Goal: Register for event/course

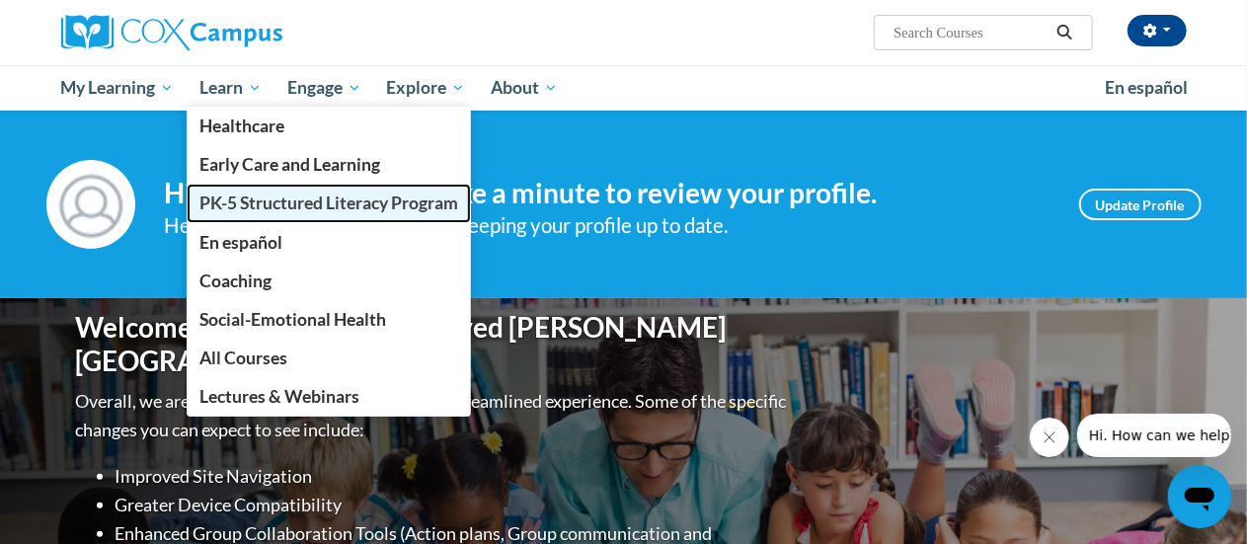
click at [278, 197] on span "PK-5 Structured Literacy Program" at bounding box center [328, 203] width 259 height 21
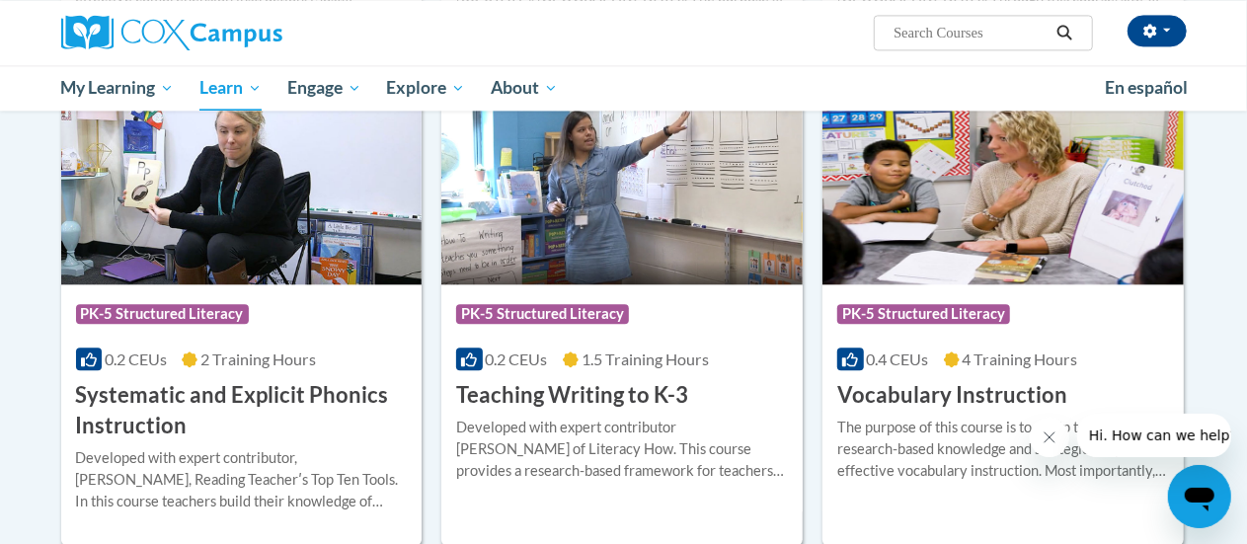
scroll to position [2183, 0]
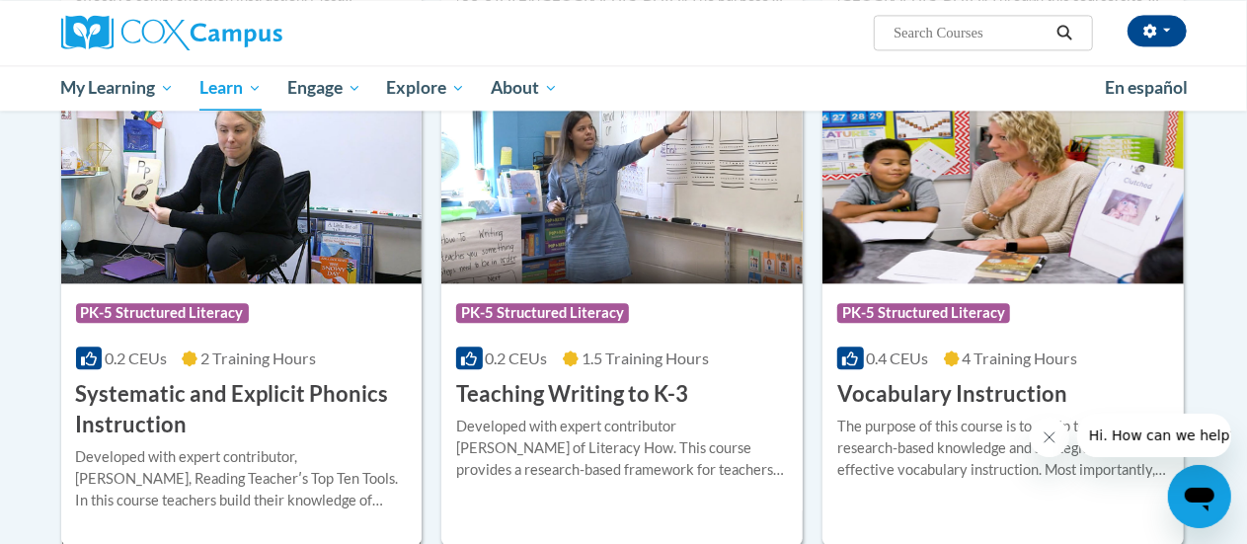
click at [335, 407] on h3 "Systematic and Explicit Phonics Instruction" at bounding box center [242, 409] width 332 height 61
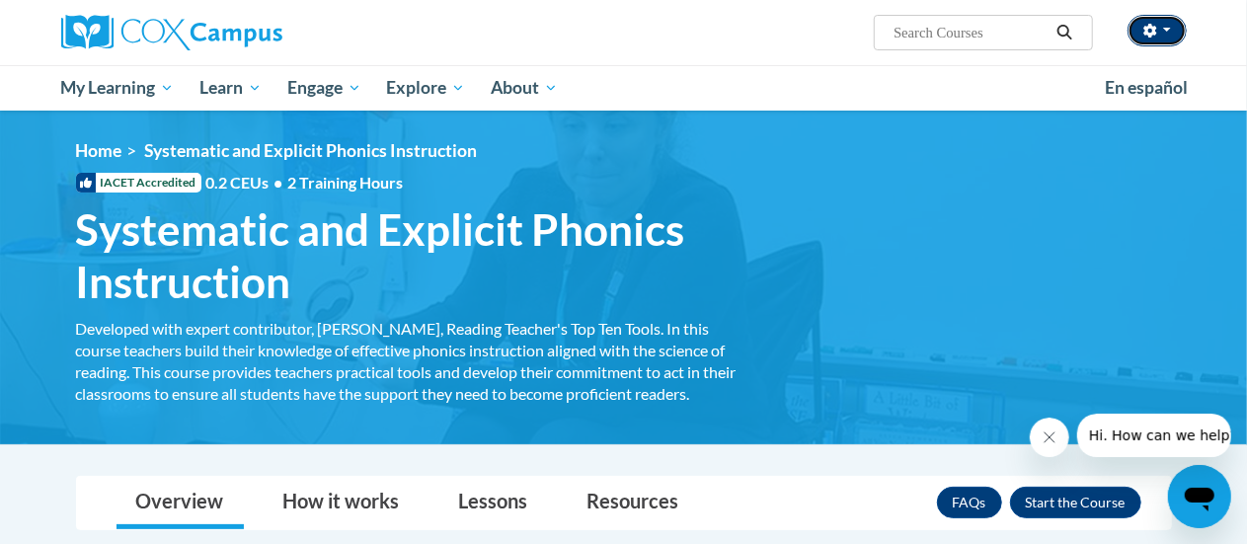
click at [1159, 31] on button "button" at bounding box center [1157, 31] width 59 height 32
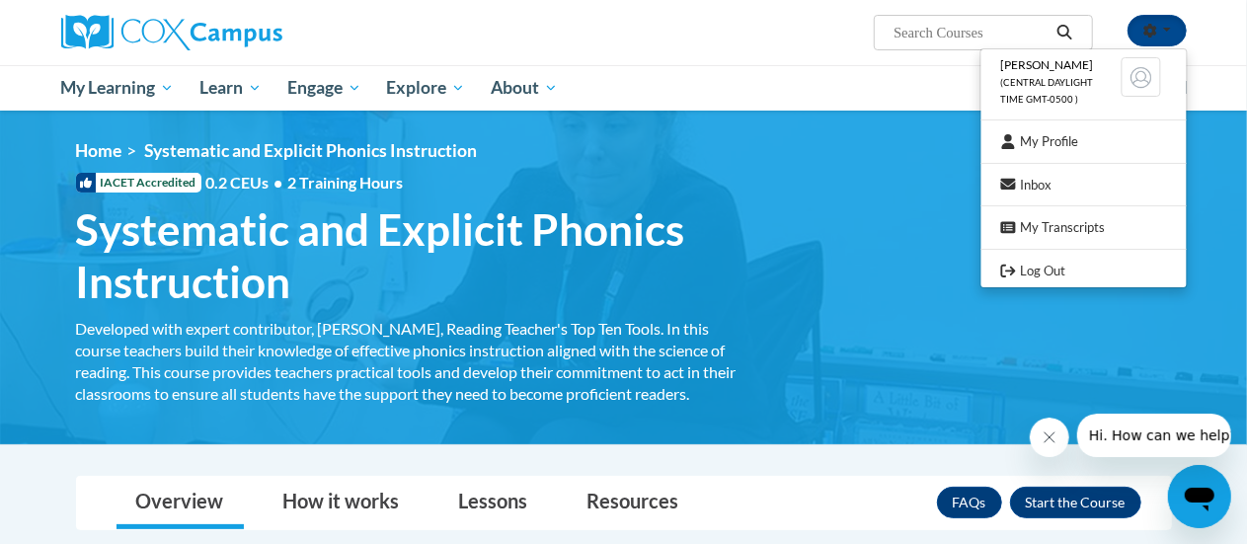
click at [849, 298] on div "<en>My Learning</en><fr>New fr_My Learning</fr><it>New it_My Learning</it><de>N…" at bounding box center [623, 277] width 1155 height 275
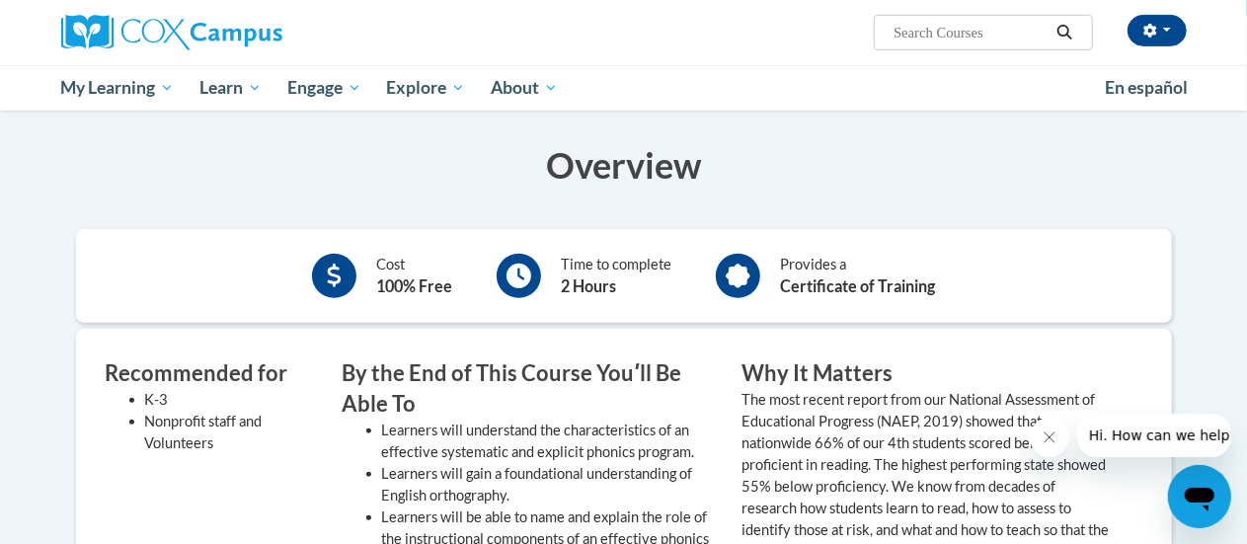
scroll to position [298, 0]
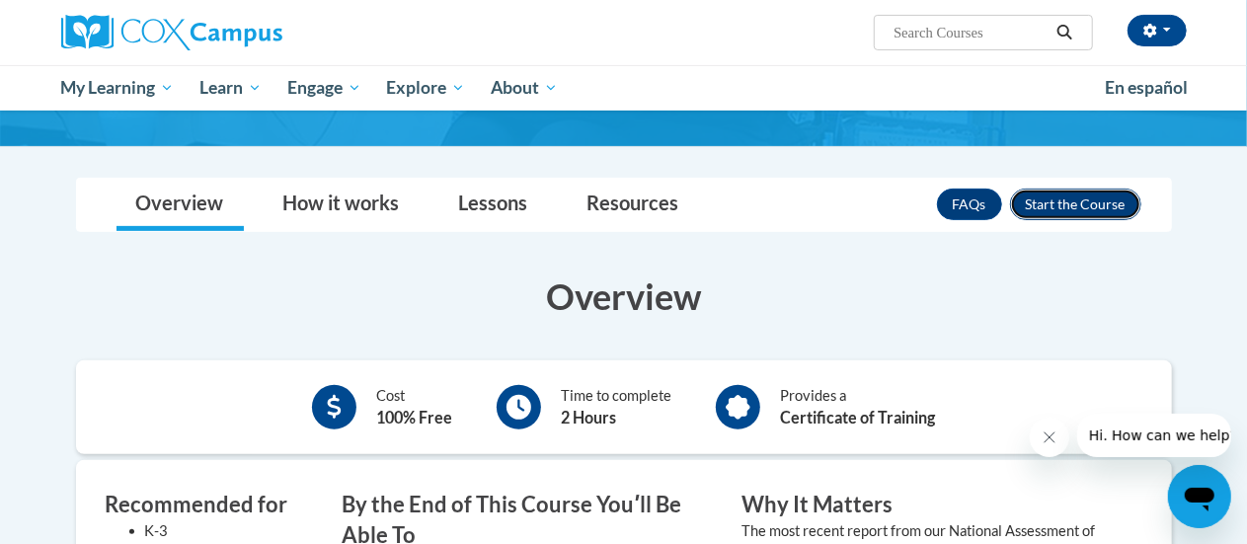
click at [1061, 208] on button "Enroll" at bounding box center [1075, 205] width 131 height 32
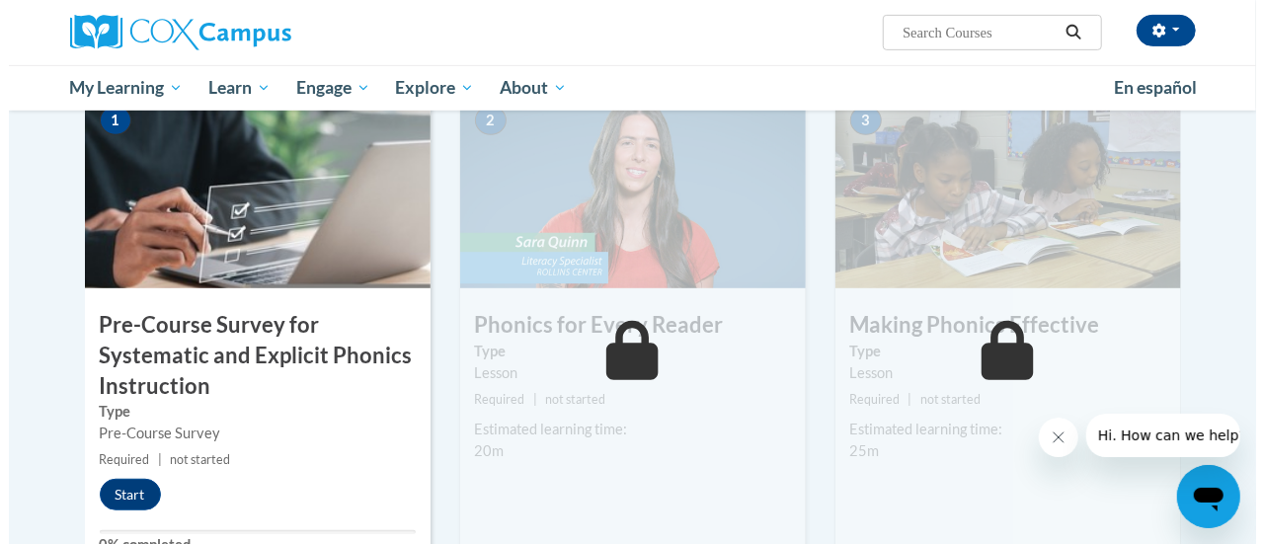
scroll to position [466, 0]
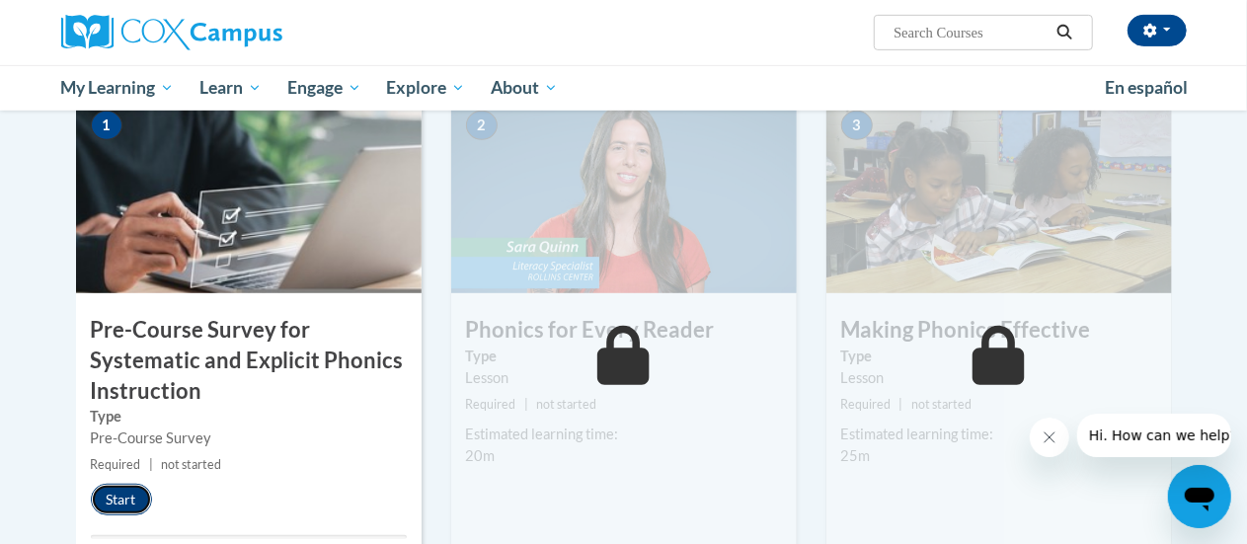
click at [146, 498] on button "Start" at bounding box center [121, 500] width 61 height 32
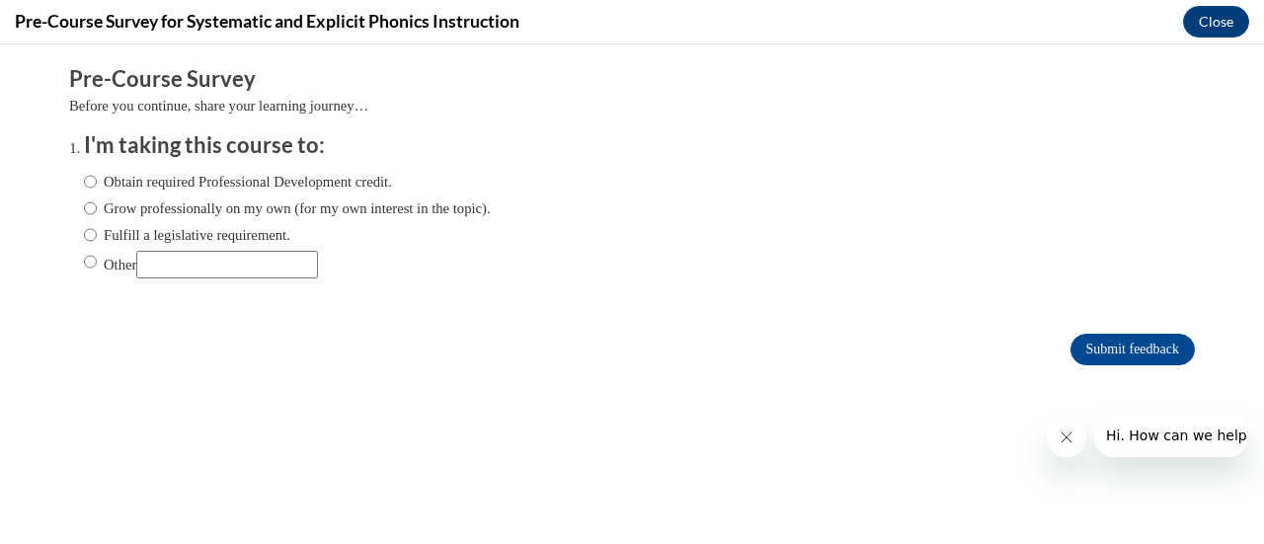
scroll to position [0, 0]
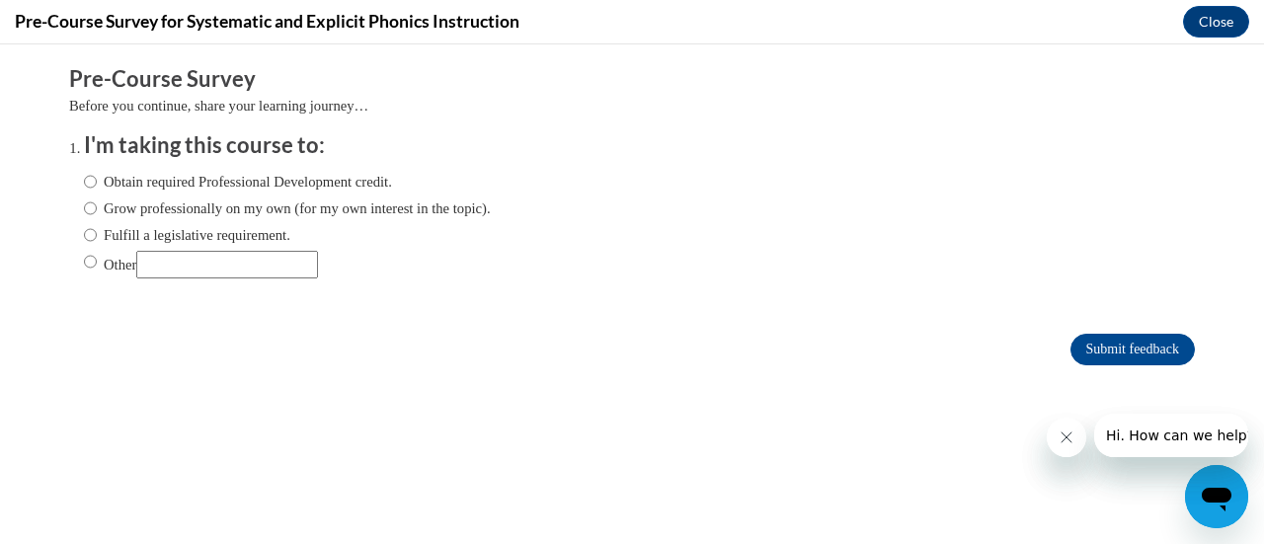
click at [197, 179] on label "Obtain required Professional Development credit." at bounding box center [238, 182] width 308 height 22
click at [97, 179] on input "Obtain required Professional Development credit." at bounding box center [90, 182] width 13 height 22
radio input "true"
click at [1129, 348] on input "Submit feedback" at bounding box center [1132, 350] width 124 height 32
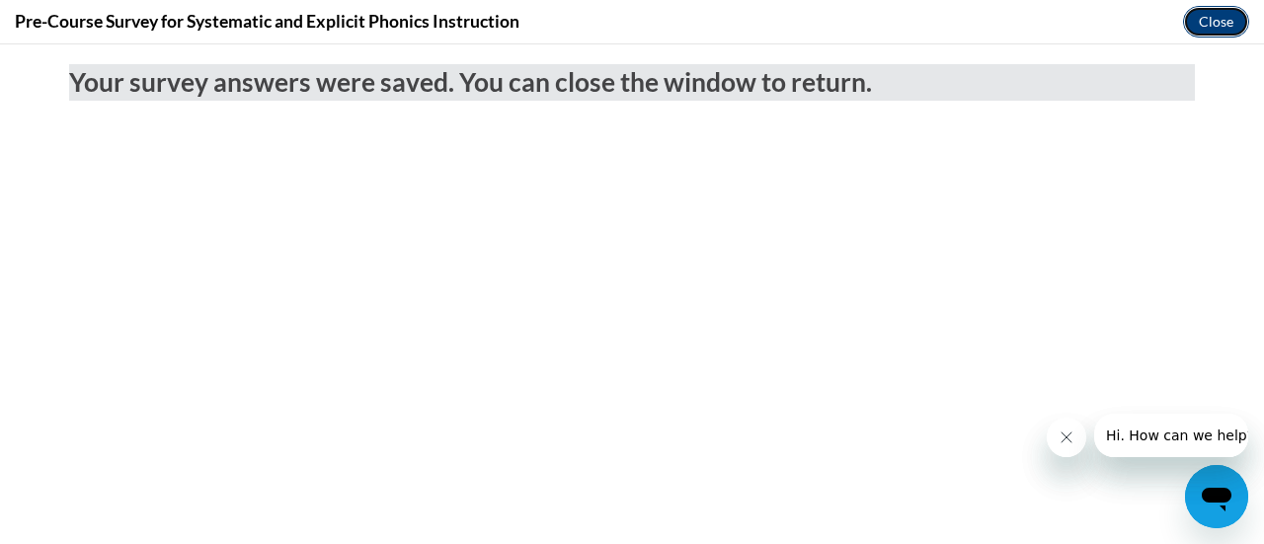
click at [1233, 22] on button "Close" at bounding box center [1216, 22] width 66 height 32
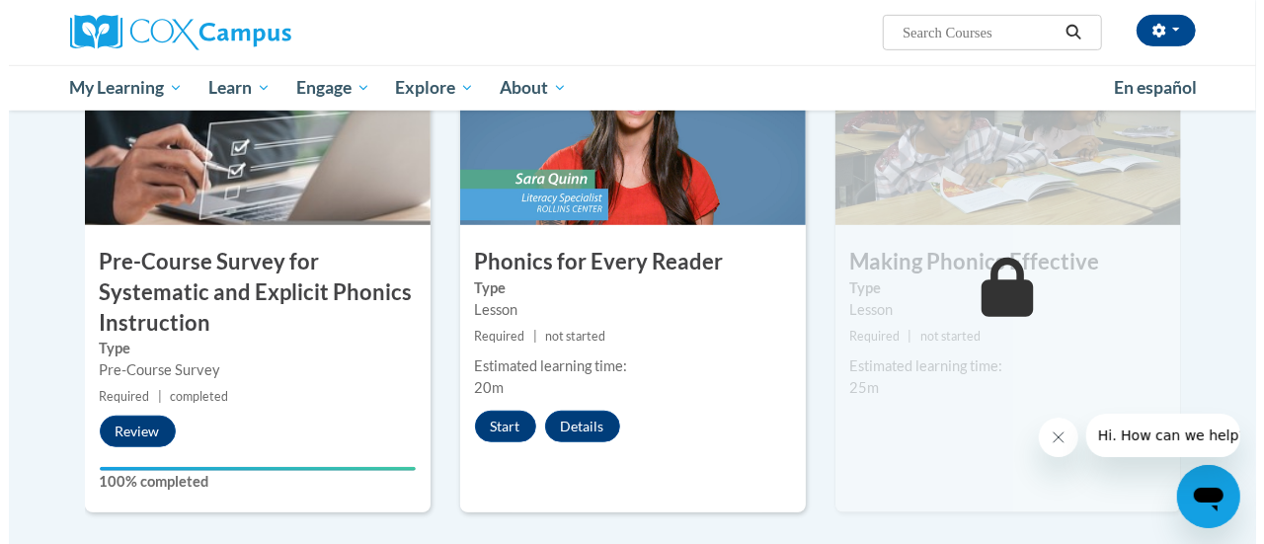
scroll to position [535, 0]
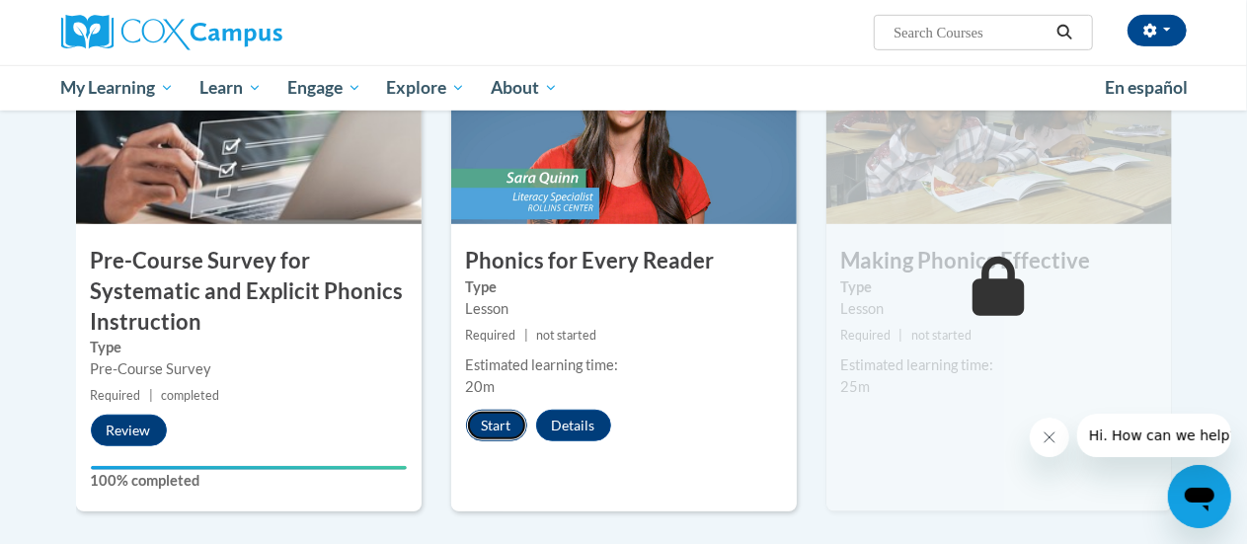
click at [483, 410] on button "Start" at bounding box center [496, 426] width 61 height 32
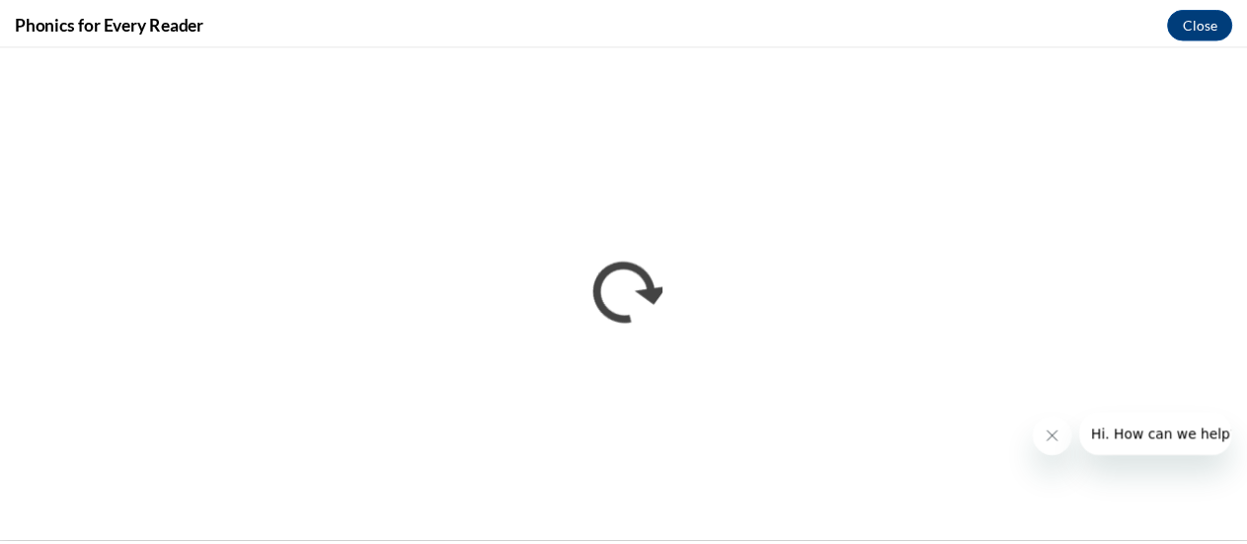
scroll to position [0, 0]
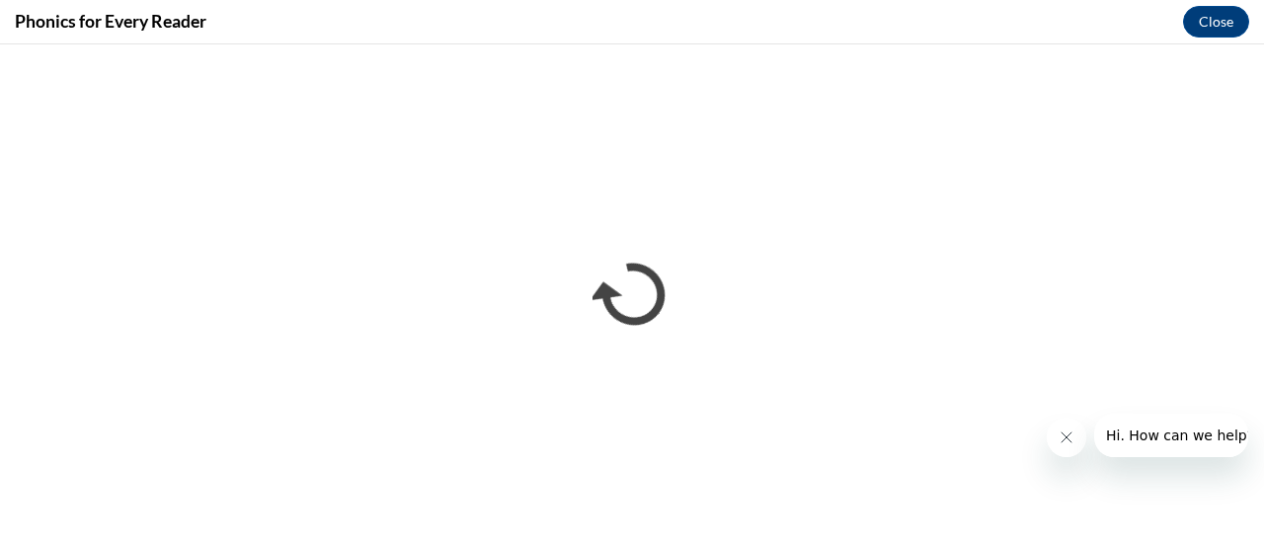
click at [1061, 439] on icon "Close message from company" at bounding box center [1066, 438] width 16 height 16
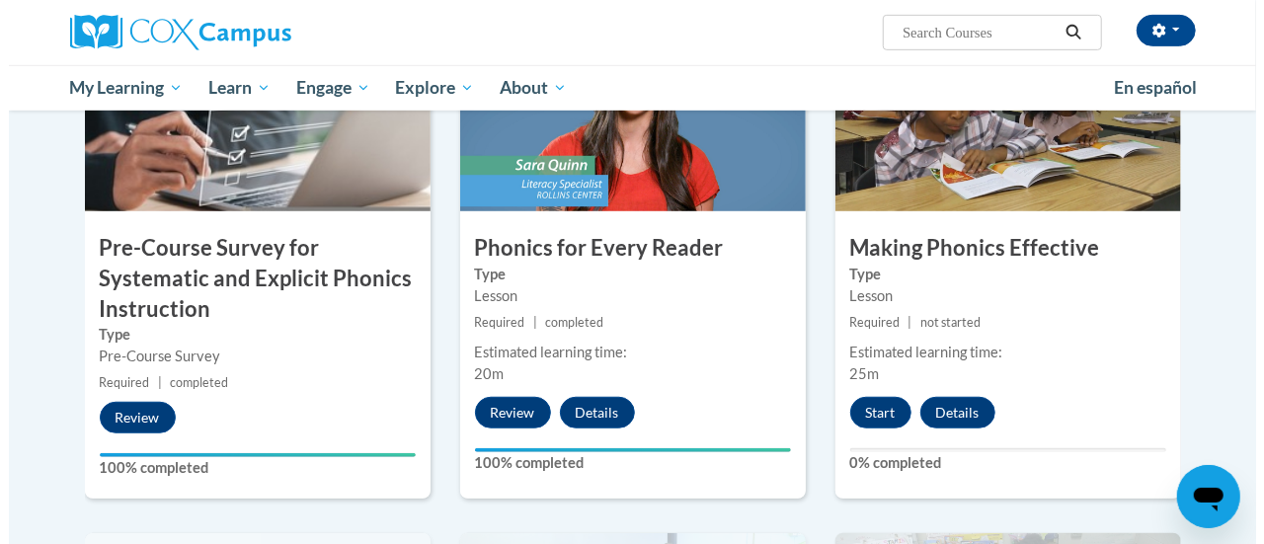
scroll to position [549, 0]
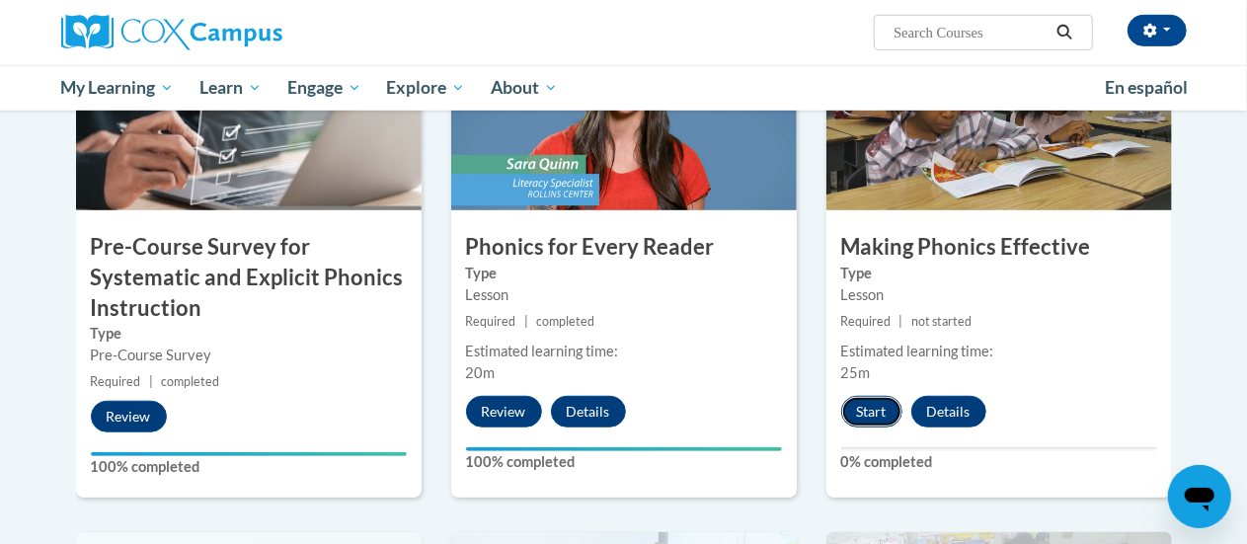
click at [871, 426] on button "Start" at bounding box center [871, 412] width 61 height 32
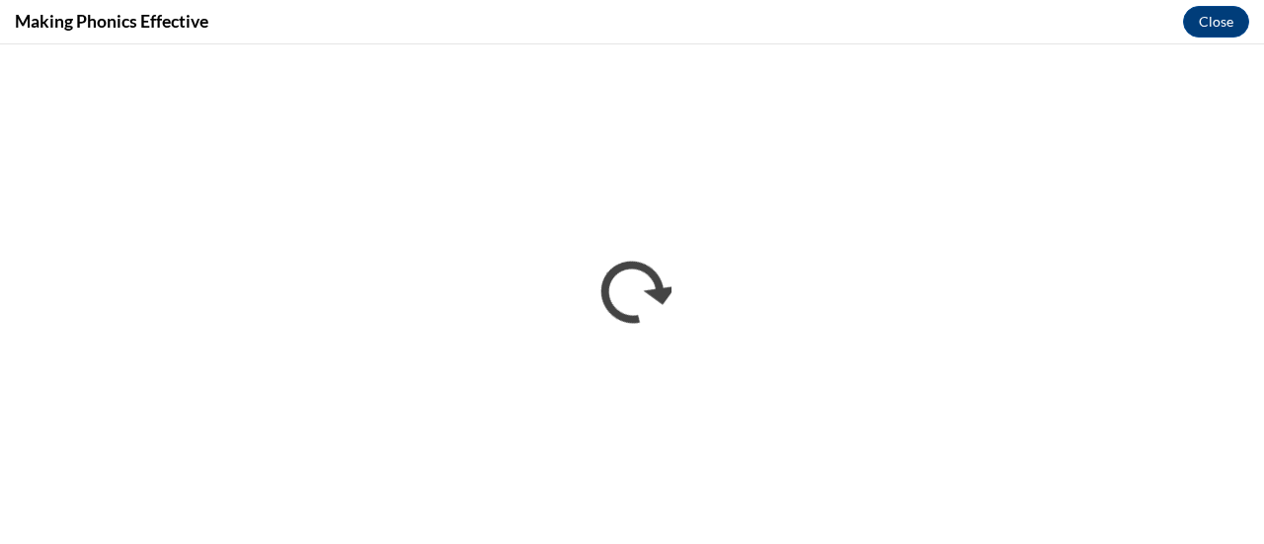
scroll to position [0, 0]
